Goal: Information Seeking & Learning: Learn about a topic

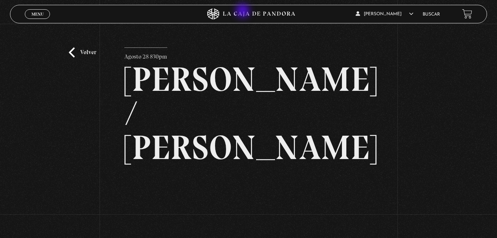
click at [244, 11] on icon at bounding box center [248, 14] width 149 height 11
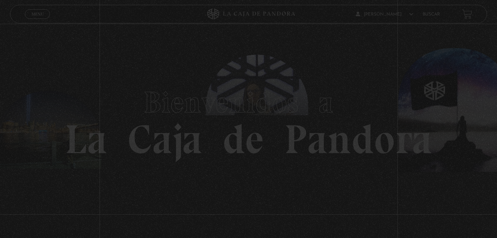
click at [244, 11] on icon at bounding box center [248, 14] width 149 height 11
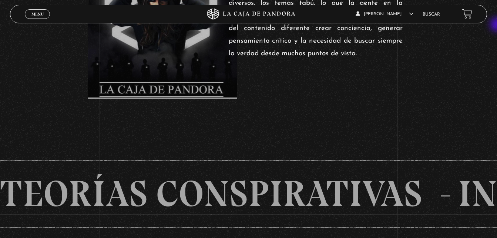
scroll to position [319, 0]
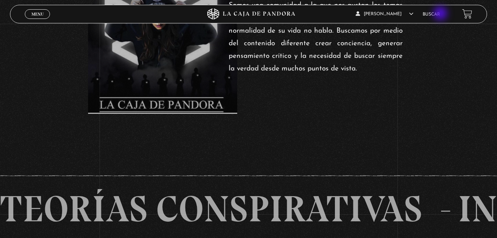
click at [440, 14] on link "Buscar" at bounding box center [431, 14] width 17 height 4
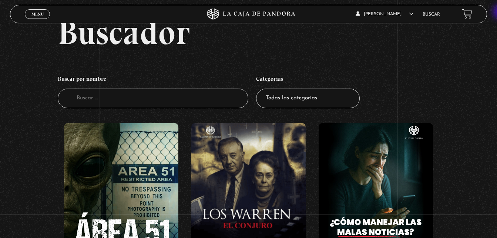
scroll to position [63, 0]
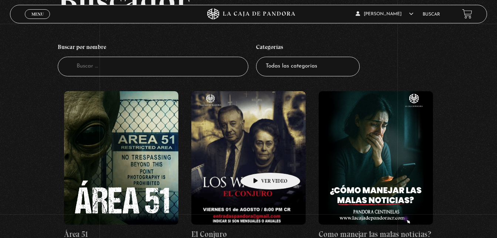
click at [259, 161] on figure at bounding box center [248, 157] width 114 height 133
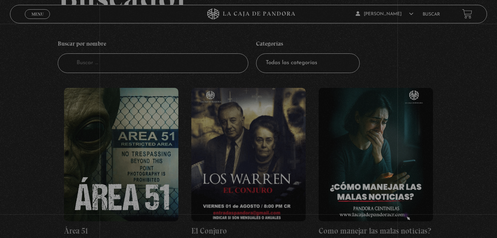
scroll to position [67, 0]
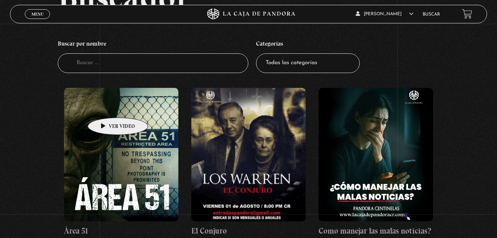
click at [106, 106] on figure at bounding box center [121, 154] width 114 height 133
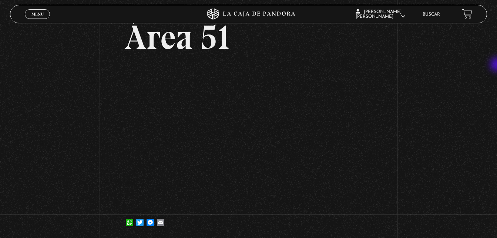
scroll to position [44, 0]
